Goal: Task Accomplishment & Management: Use online tool/utility

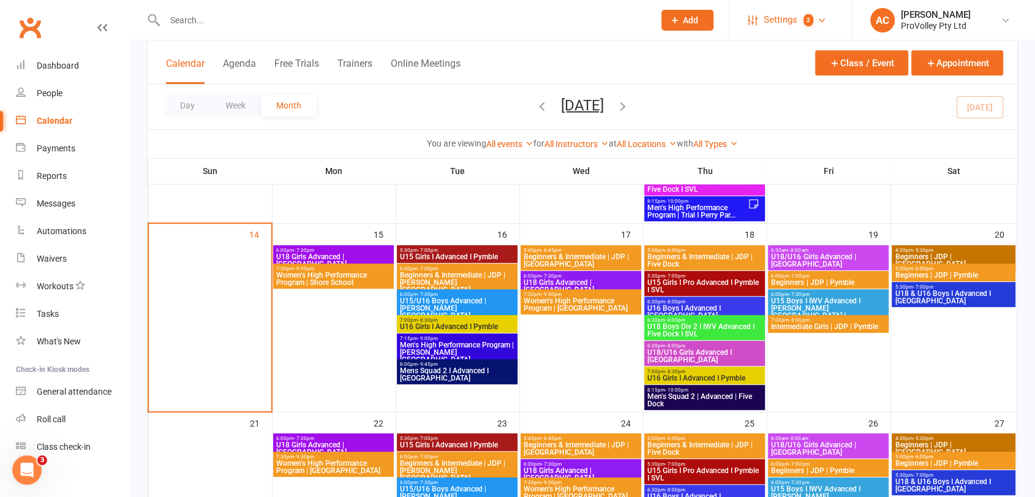
click at [774, 18] on span "Settings" at bounding box center [780, 20] width 34 height 28
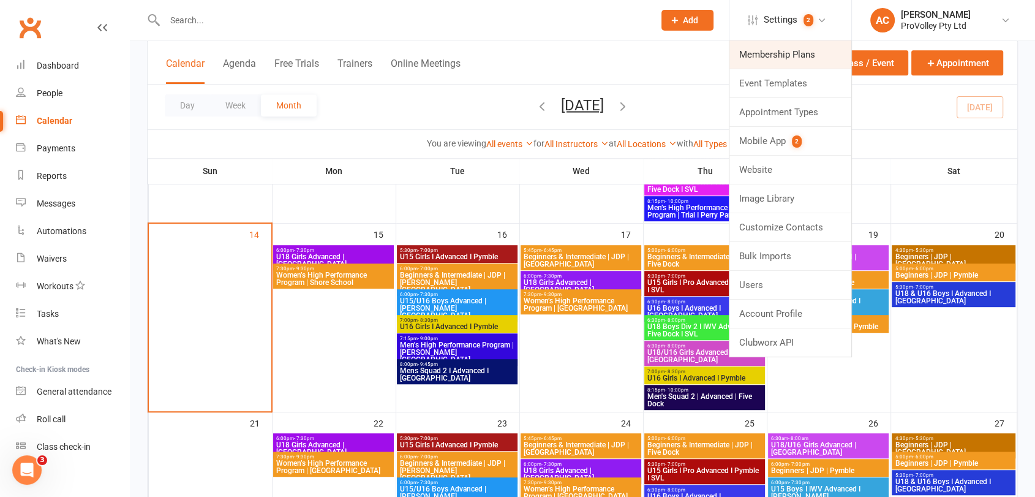
click at [806, 45] on link "Membership Plans" at bounding box center [790, 54] width 122 height 28
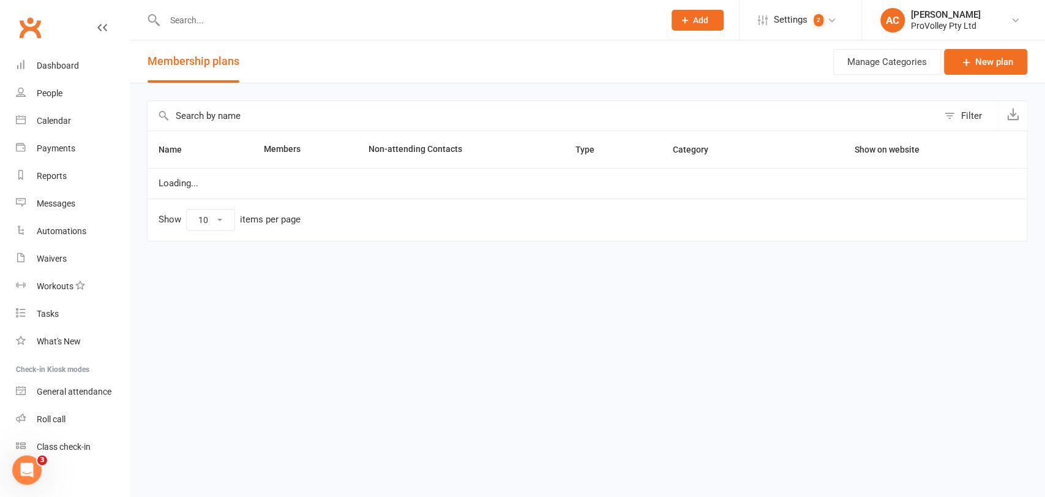
select select "100"
click at [263, 114] on input "text" at bounding box center [543, 115] width 790 height 29
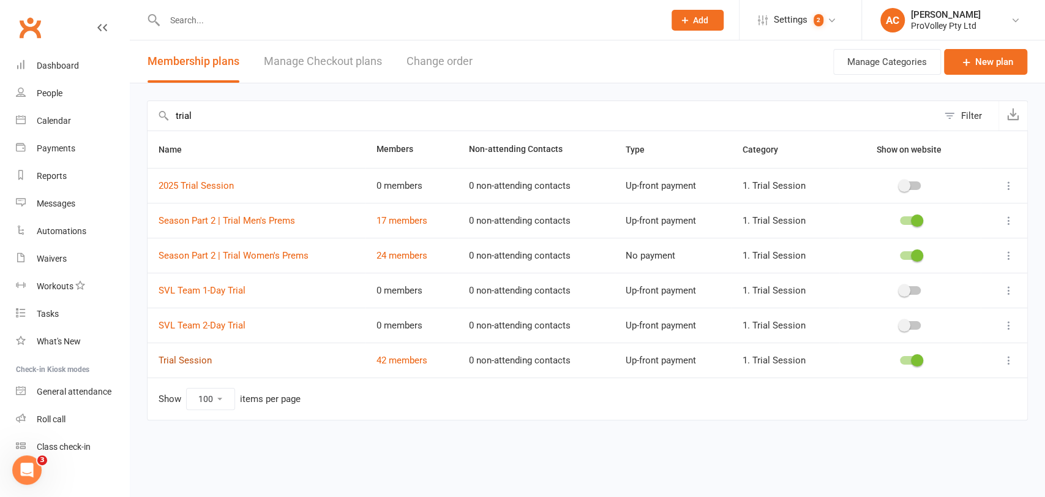
type input "trial"
click at [200, 359] on link "Trial Session" at bounding box center [185, 359] width 53 height 11
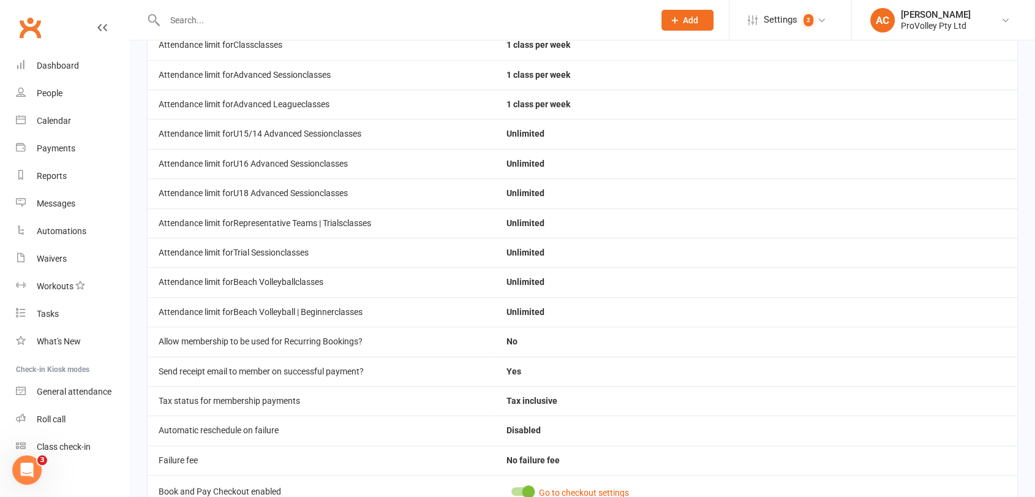
scroll to position [932, 0]
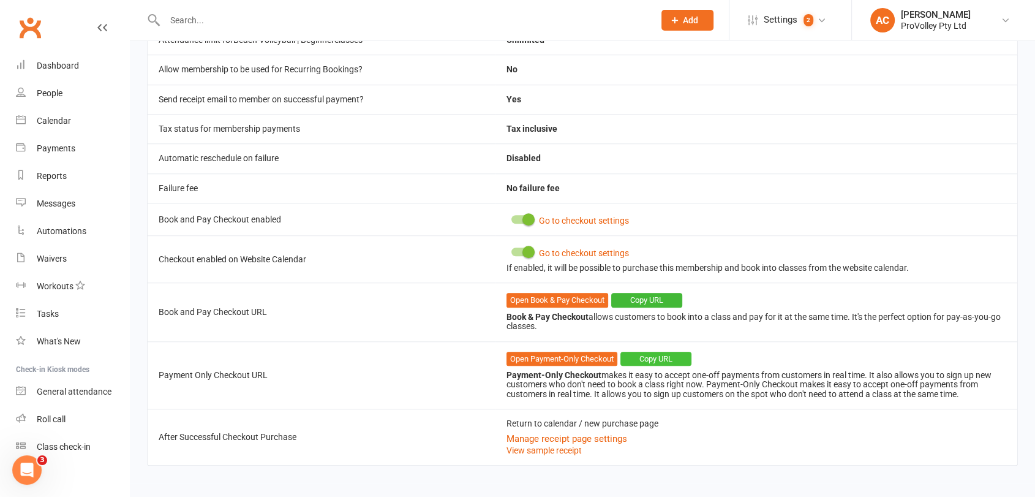
click at [661, 352] on button "Copy URL" at bounding box center [655, 358] width 71 height 15
click at [42, 122] on div "Calendar" at bounding box center [54, 121] width 34 height 10
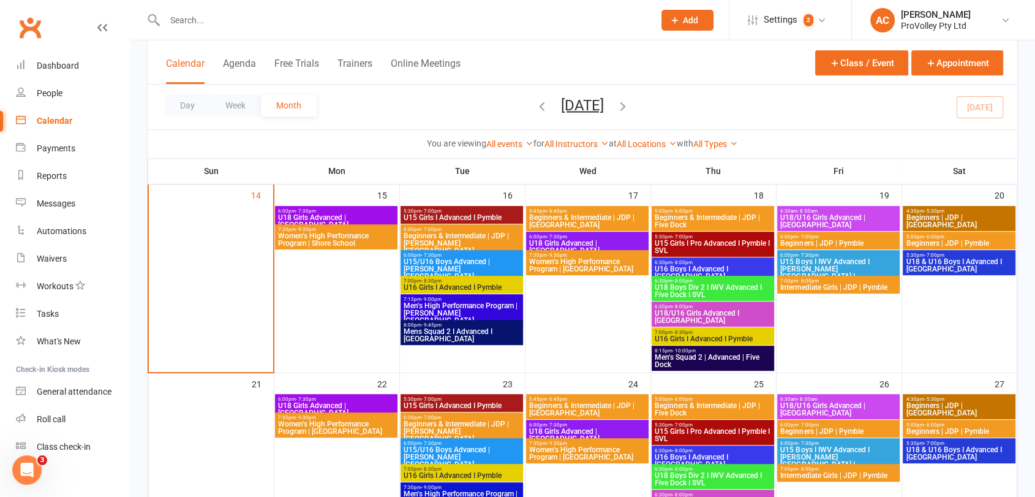
scroll to position [612, 0]
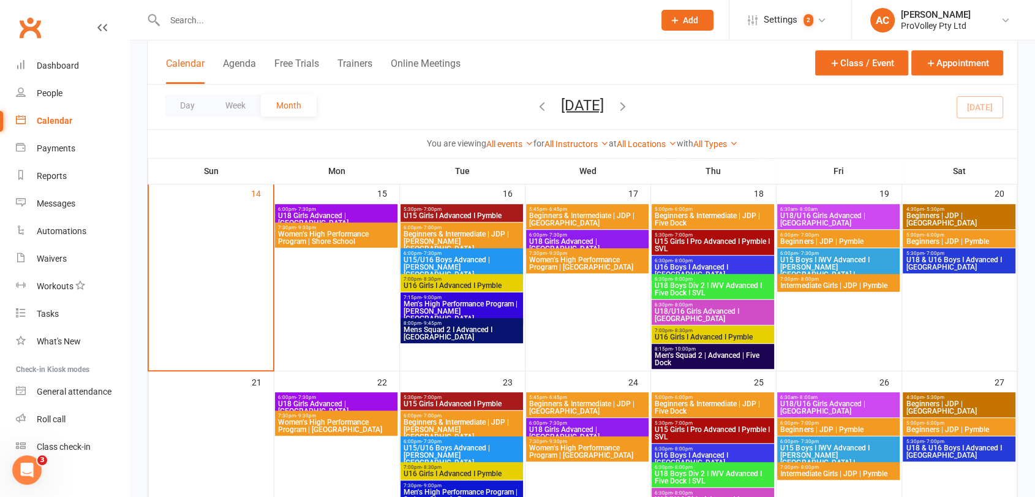
click at [562, 265] on span "Women’s High Performance Program | [GEOGRAPHIC_DATA]" at bounding box center [587, 263] width 118 height 15
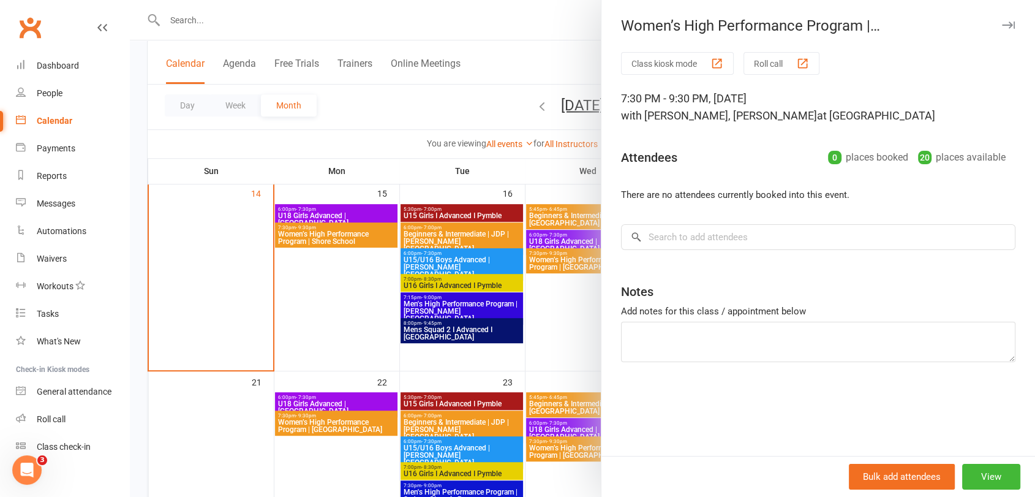
drag, startPoint x: 615, startPoint y: 21, endPoint x: 1011, endPoint y: 123, distance: 408.4
click at [1011, 123] on div "Women’s High Performance Program | [GEOGRAPHIC_DATA] Class kiosk mode Roll call…" at bounding box center [818, 248] width 434 height 497
copy div "Women’s High Performance Program | [GEOGRAPHIC_DATA] Class kiosk mode Roll call…"
click at [561, 263] on div at bounding box center [582, 248] width 905 height 497
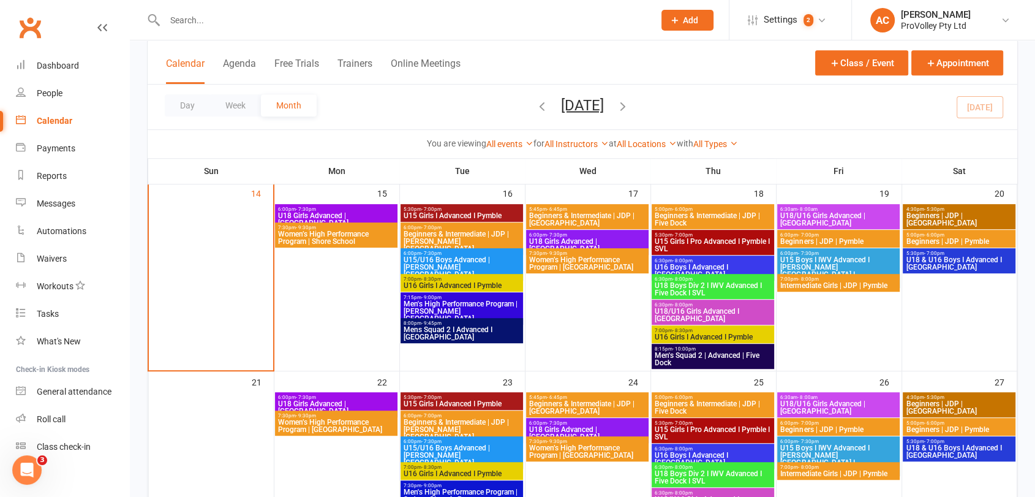
click at [562, 263] on span "Women’s High Performance Program | [GEOGRAPHIC_DATA]" at bounding box center [587, 263] width 118 height 15
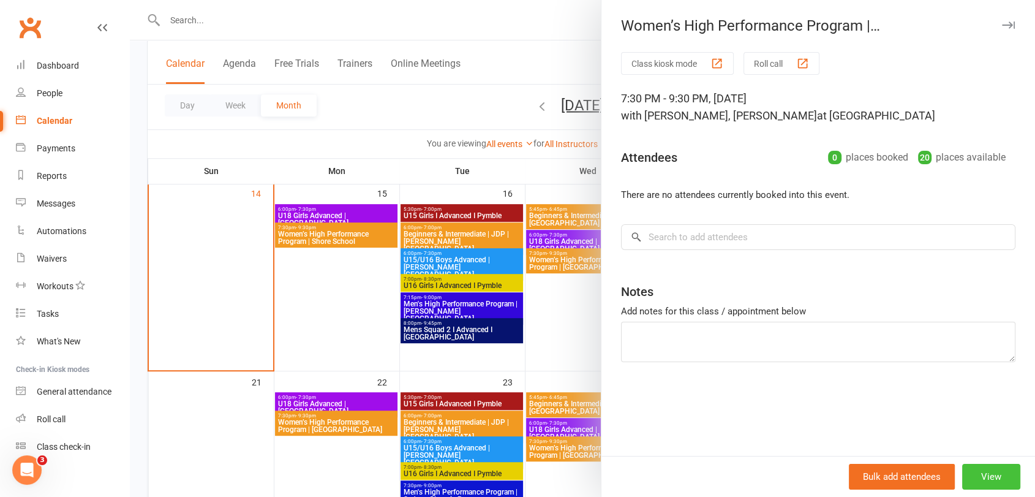
click at [980, 470] on button "View" at bounding box center [991, 476] width 58 height 26
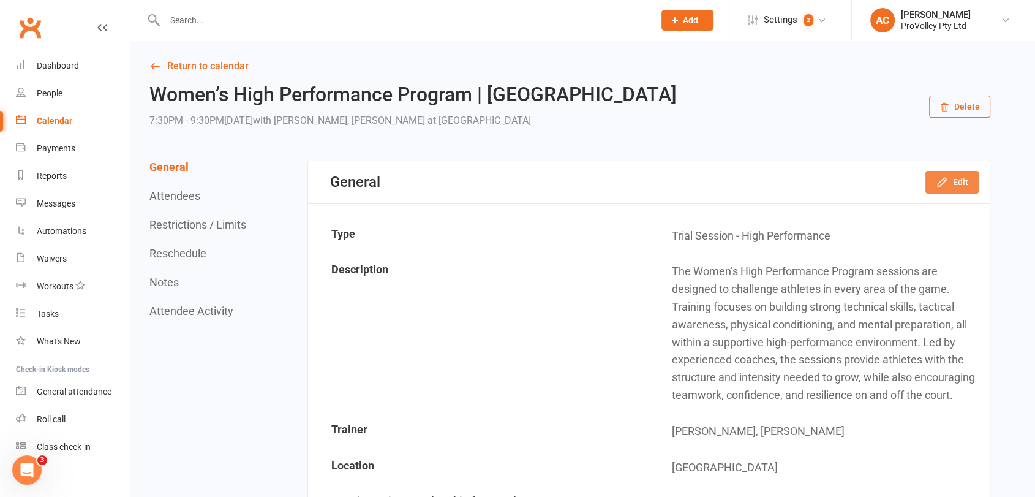
click at [952, 181] on button "Edit" at bounding box center [951, 182] width 53 height 22
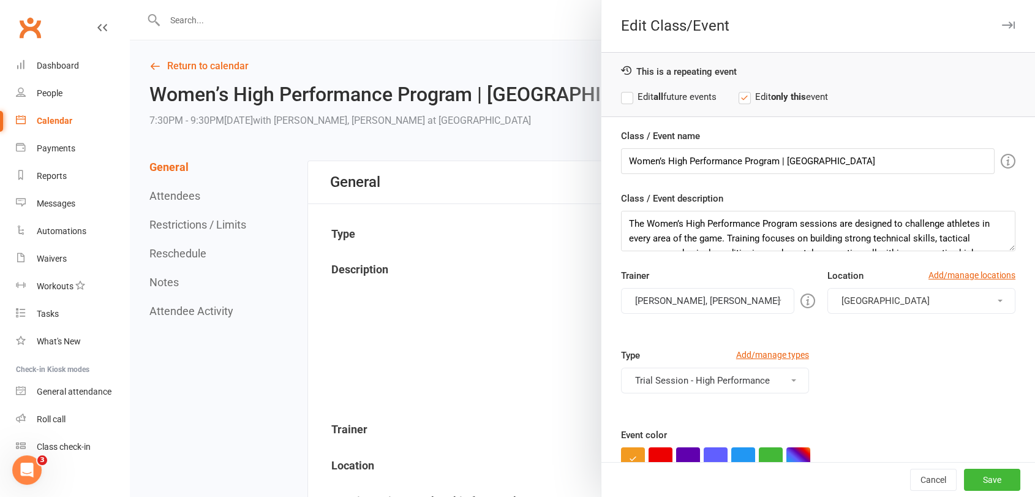
click at [732, 383] on button "Trial Session - High Performance" at bounding box center [715, 380] width 188 height 26
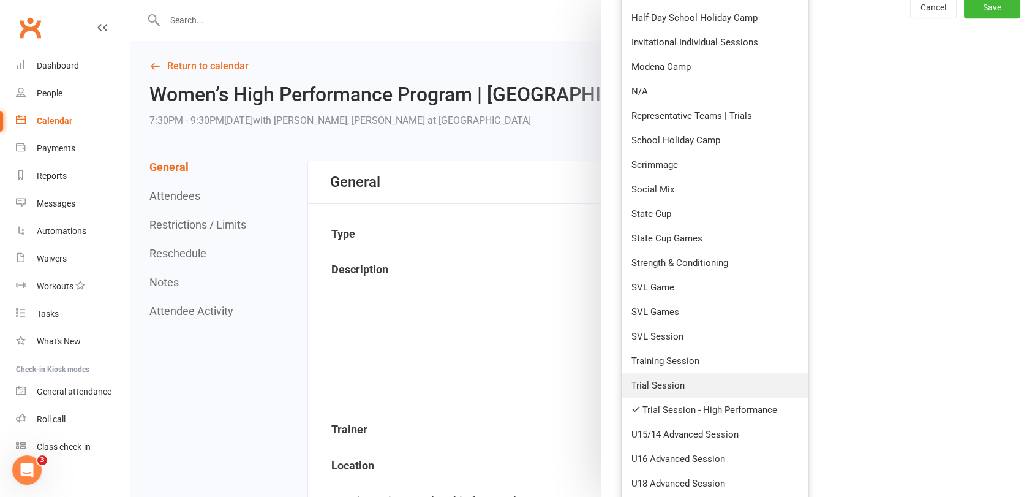
click at [700, 389] on link "Trial Session" at bounding box center [714, 385] width 187 height 24
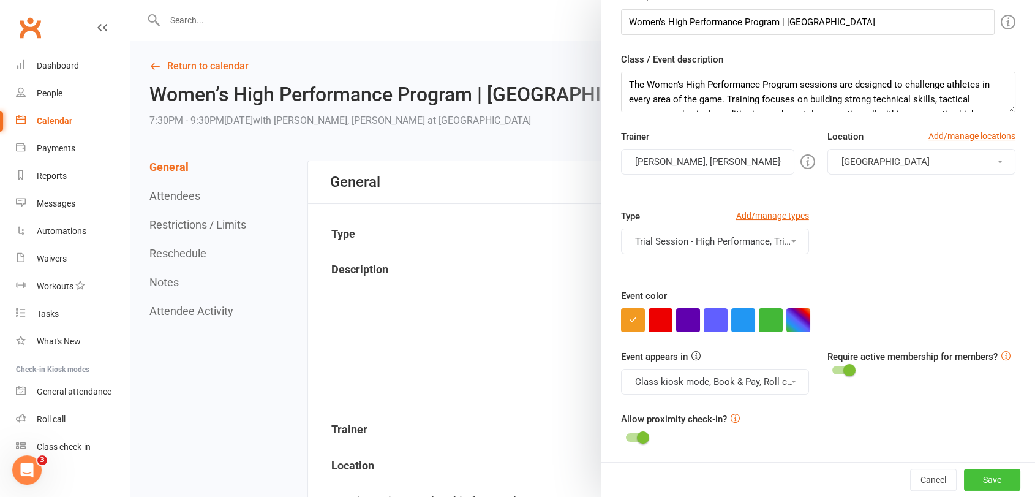
click at [982, 474] on button "Save" at bounding box center [992, 479] width 56 height 22
